Goal: Navigation & Orientation: Find specific page/section

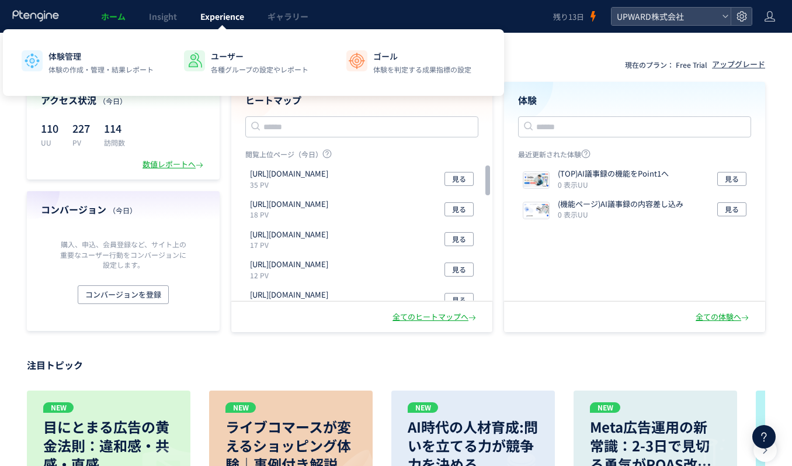
click at [235, 18] on span "Experience" at bounding box center [222, 17] width 44 height 12
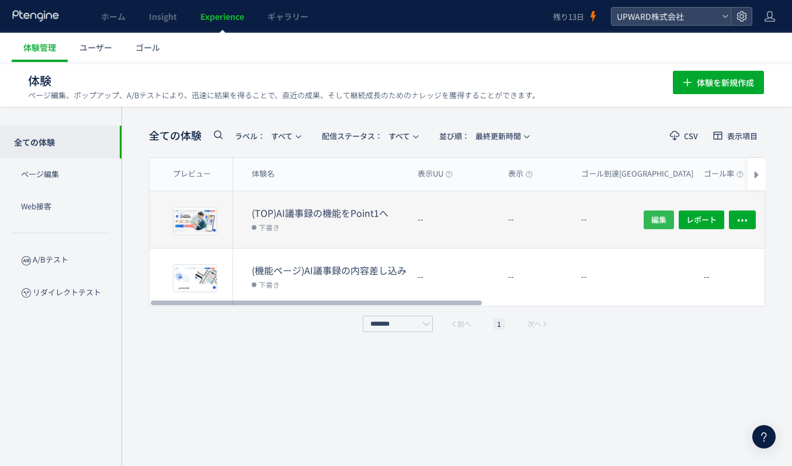
click at [652, 216] on span "編集" at bounding box center [659, 219] width 15 height 19
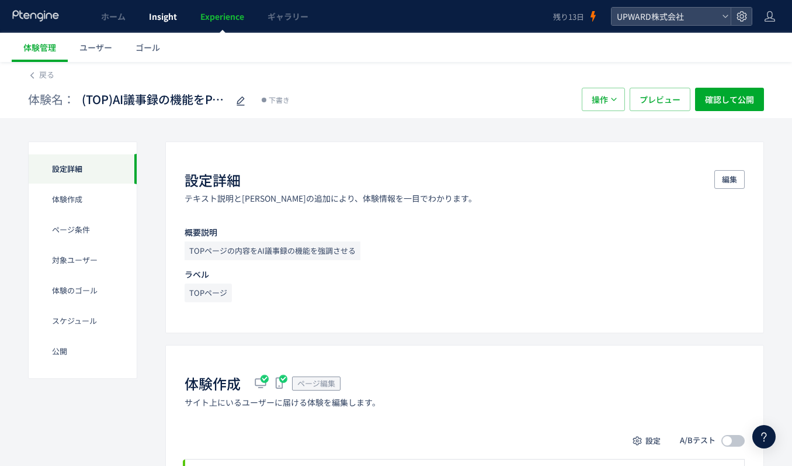
click at [155, 19] on span "Insight" at bounding box center [163, 17] width 28 height 12
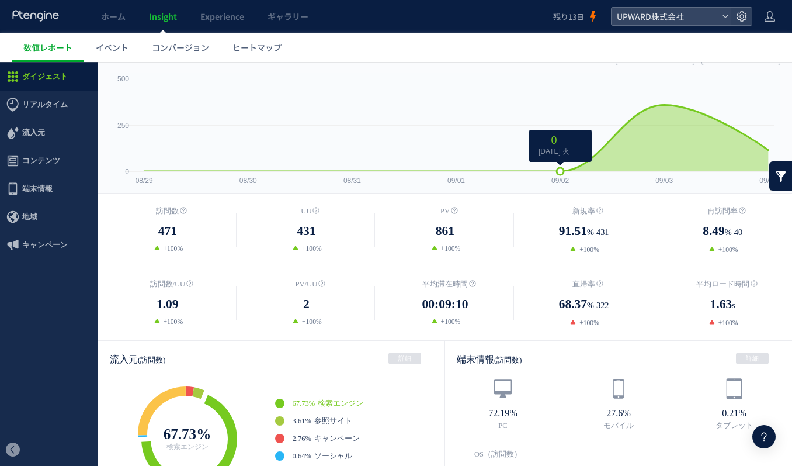
scroll to position [134, 0]
